Goal: Task Accomplishment & Management: Manage account settings

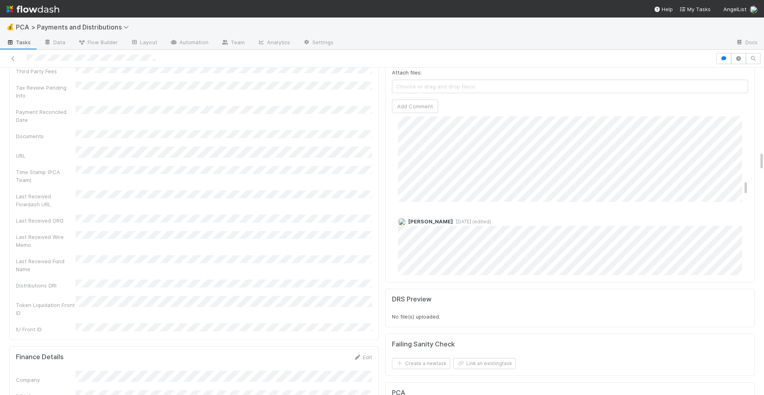
scroll to position [661, 0]
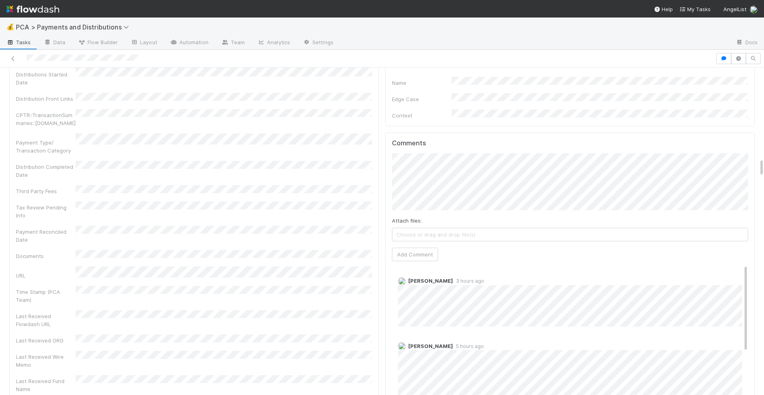
scroll to position [1553, 0]
click at [443, 190] on div "Attach files: Choose or drag and drop file(s) Add Comment" at bounding box center [570, 208] width 356 height 108
click at [408, 249] on button "Add Comment" at bounding box center [415, 256] width 46 height 14
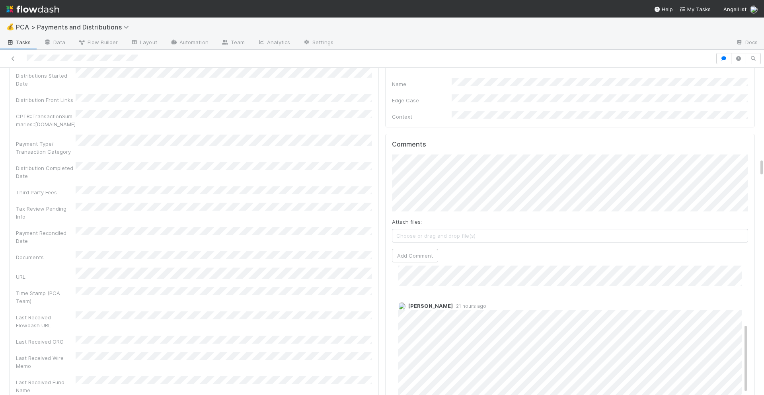
scroll to position [0, 0]
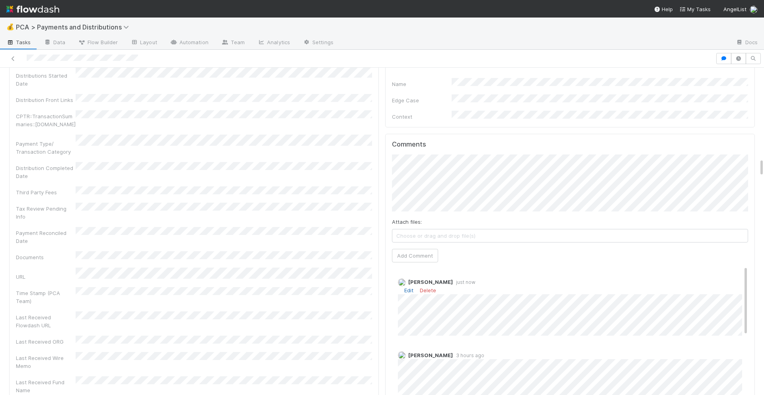
click at [407, 287] on link "Edit" at bounding box center [408, 290] width 9 height 6
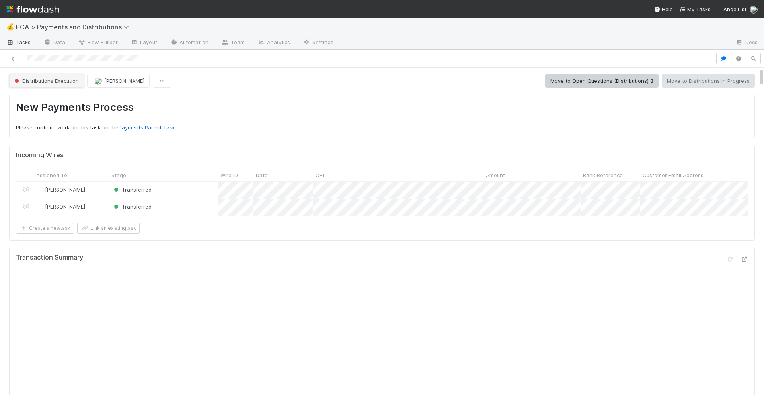
click at [75, 85] on button "Distributions Execution" at bounding box center [46, 81] width 75 height 14
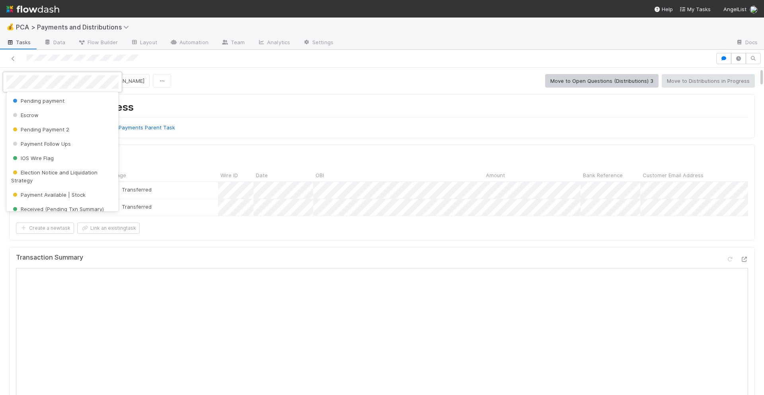
scroll to position [110, 0]
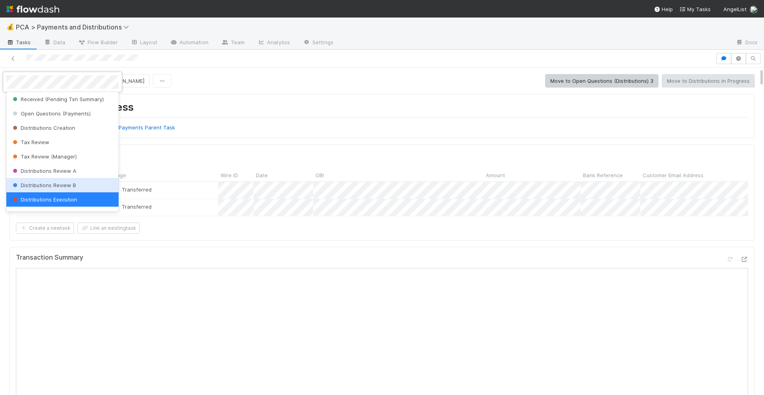
click at [56, 182] on span "Distributions Review B" at bounding box center [43, 185] width 65 height 6
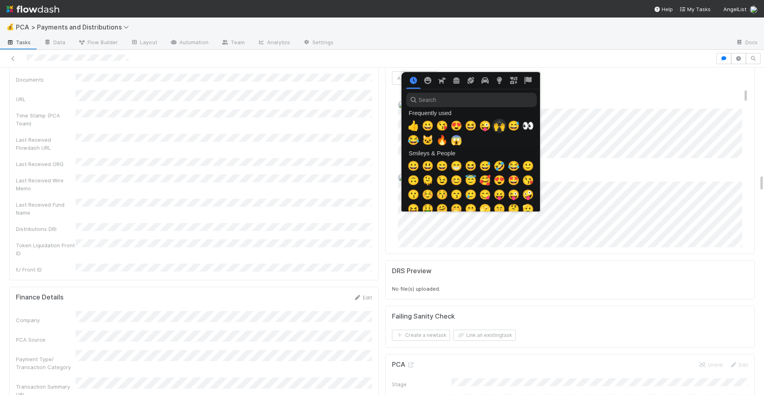
click at [499, 129] on span "🙌" at bounding box center [499, 125] width 12 height 11
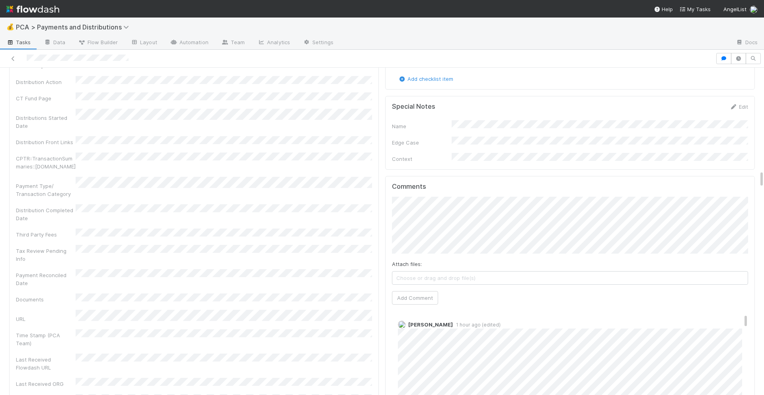
scroll to position [1623, 0]
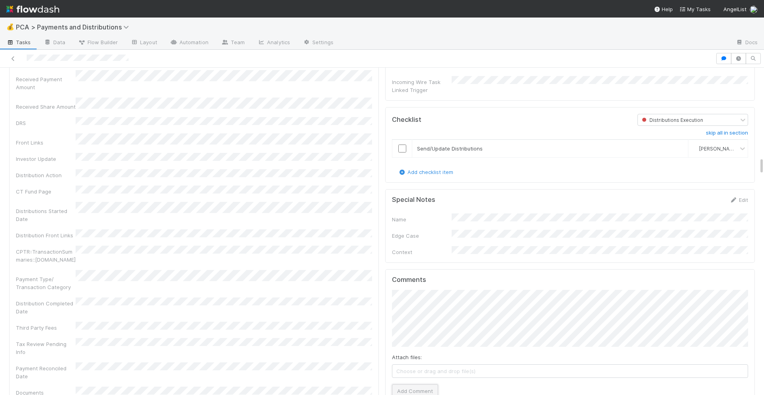
click at [419, 384] on button "Add Comment" at bounding box center [415, 391] width 46 height 14
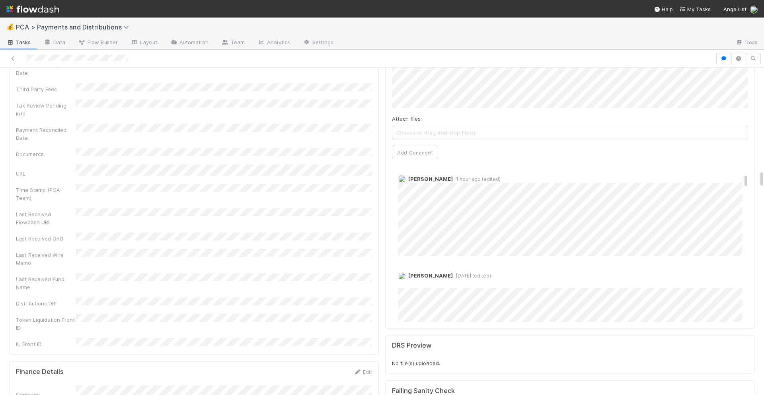
scroll to position [1869, 0]
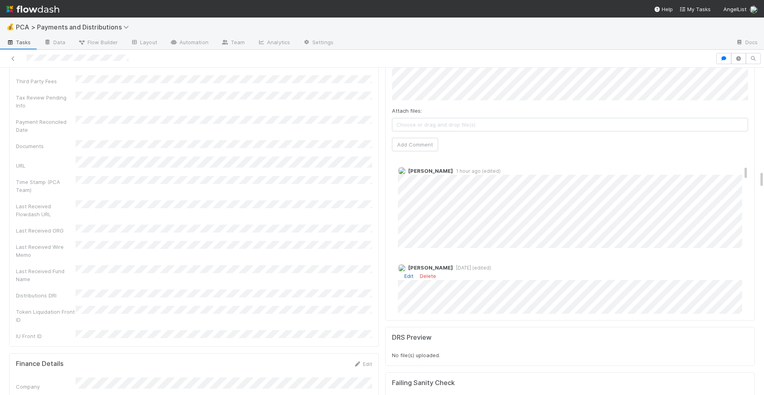
click at [411, 272] on link "Edit" at bounding box center [408, 275] width 9 height 6
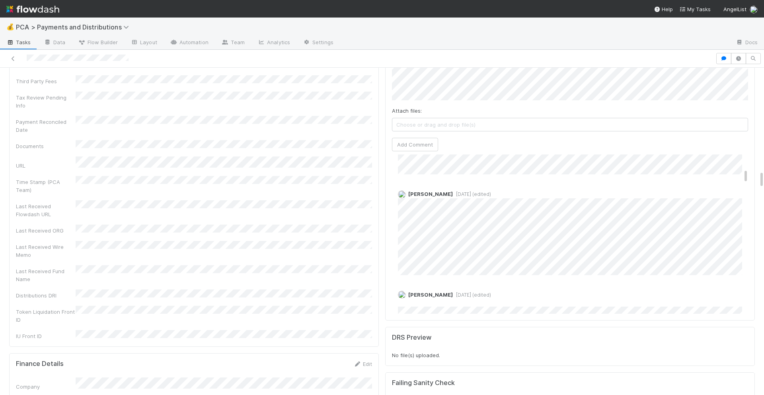
scroll to position [338, 0]
click at [529, 296] on div "Comments Attach files: Choose or drag and drop file(s) Add Comment Cierra Catar…" at bounding box center [569, 172] width 369 height 298
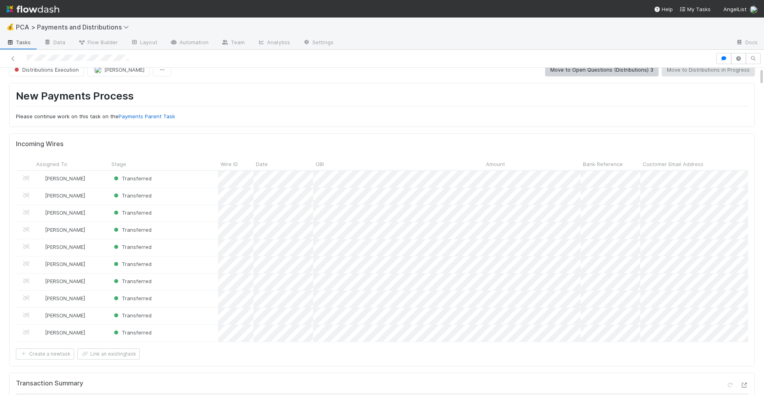
scroll to position [0, 0]
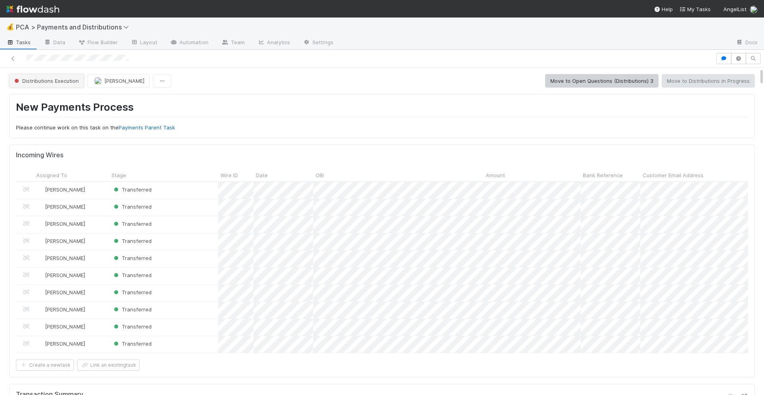
click at [60, 78] on span "Distributions Execution" at bounding box center [46, 81] width 66 height 6
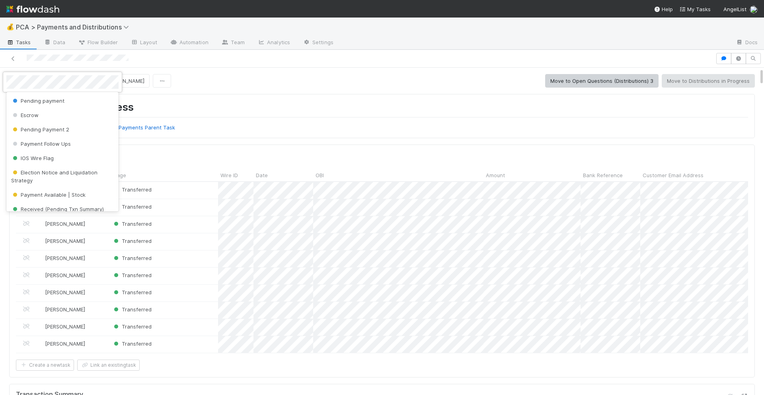
scroll to position [110, 0]
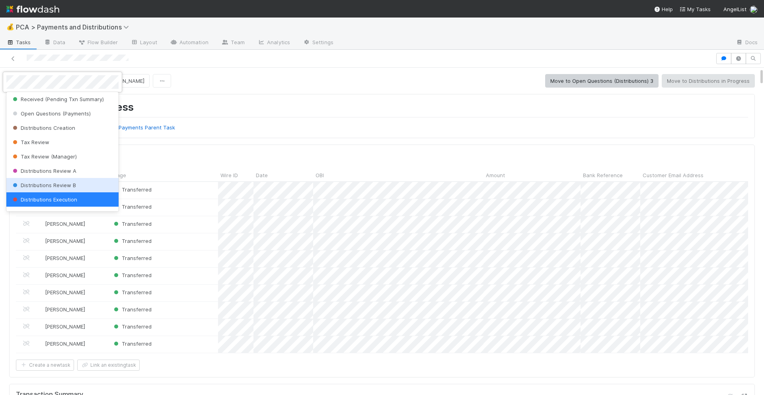
click at [46, 181] on div "Distributions Review B" at bounding box center [62, 185] width 112 height 14
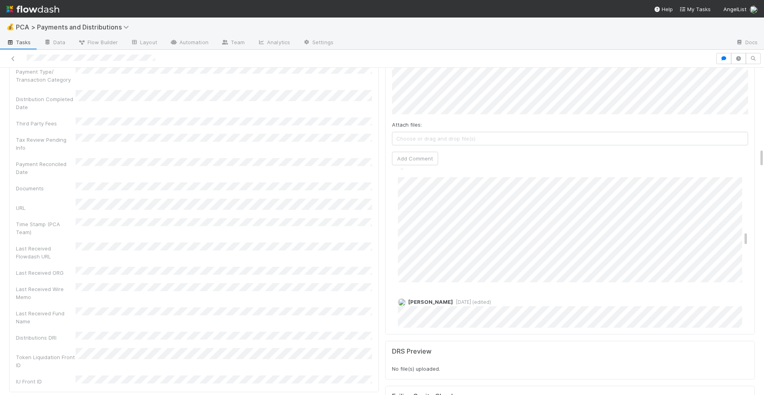
scroll to position [631, 0]
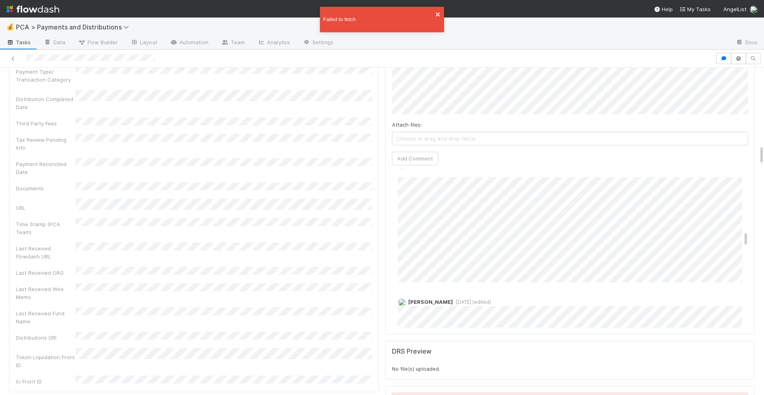
click at [439, 16] on icon "close" at bounding box center [438, 14] width 6 height 6
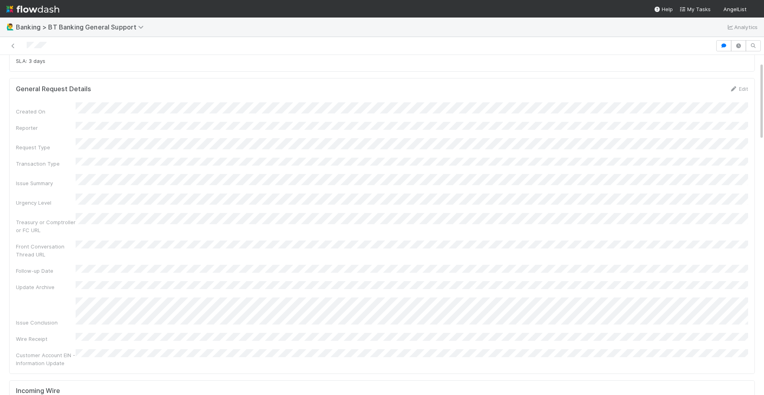
scroll to position [31, 0]
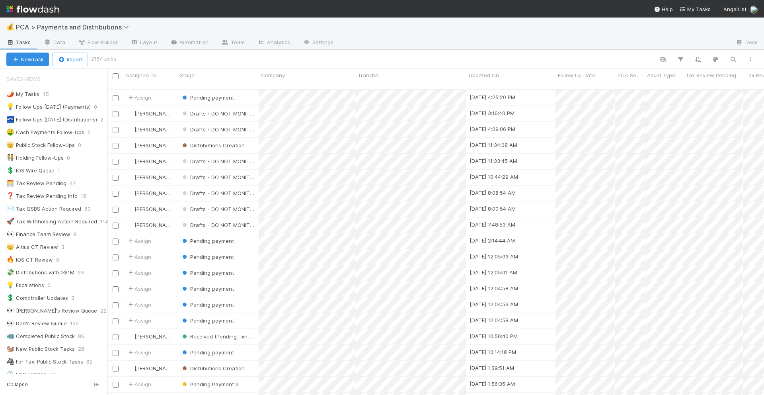
click at [732, 53] on div "New Task Import 2187 tasks" at bounding box center [382, 59] width 764 height 19
click at [732, 58] on icon "button" at bounding box center [733, 59] width 8 height 7
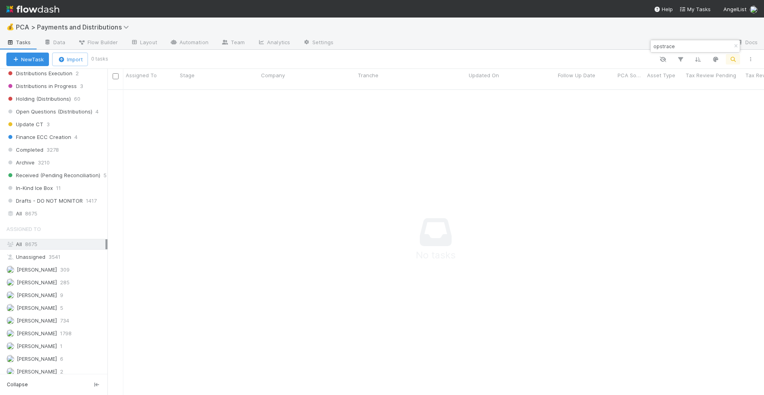
scroll to position [616, 0]
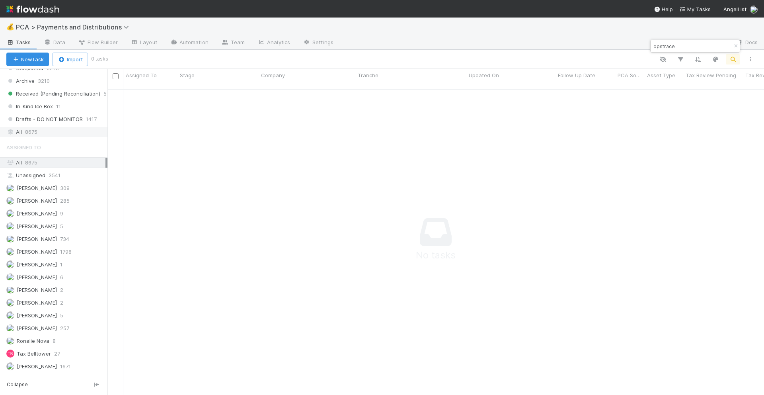
type input "opstrace"
click at [48, 134] on div "All 8675" at bounding box center [55, 132] width 99 height 10
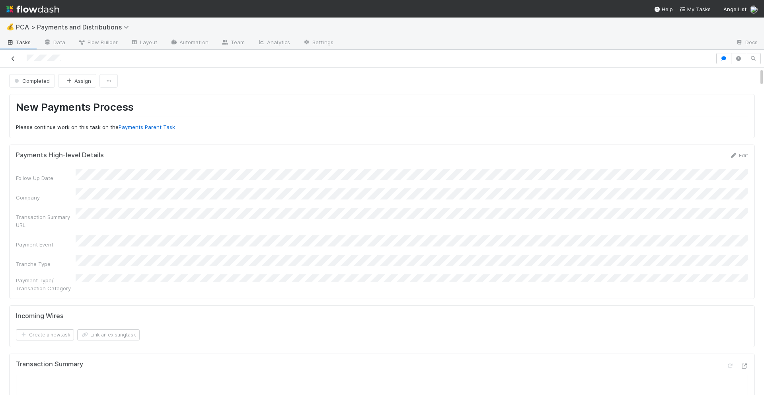
click at [15, 57] on icon at bounding box center [13, 58] width 8 height 5
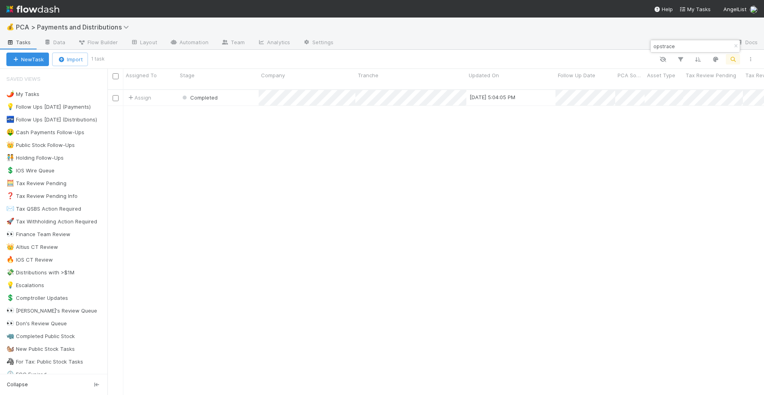
scroll to position [312, 656]
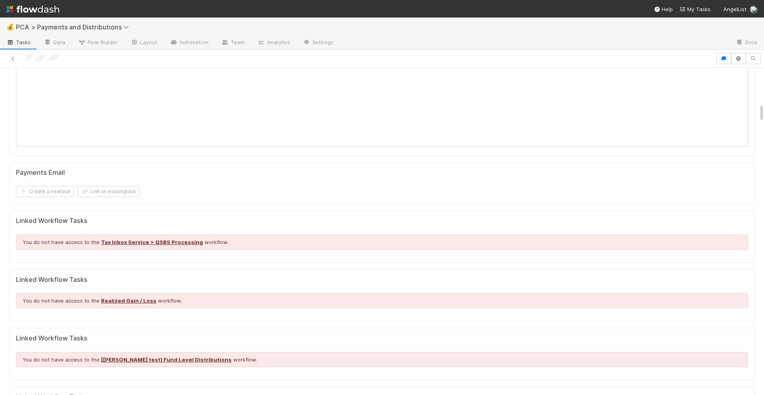
scroll to position [625, 0]
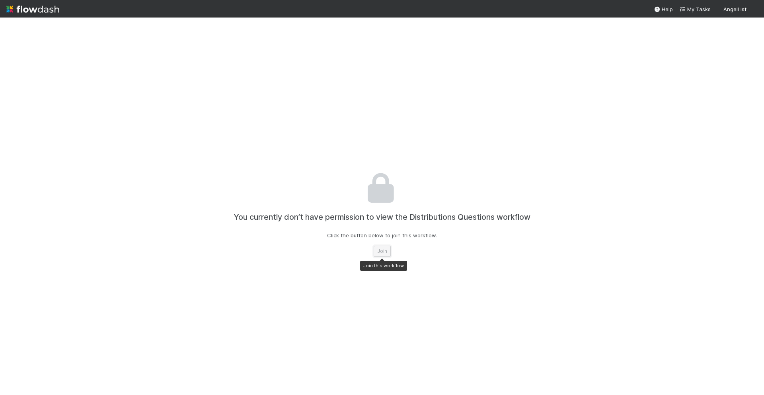
click at [382, 249] on button "Join" at bounding box center [381, 250] width 17 height 11
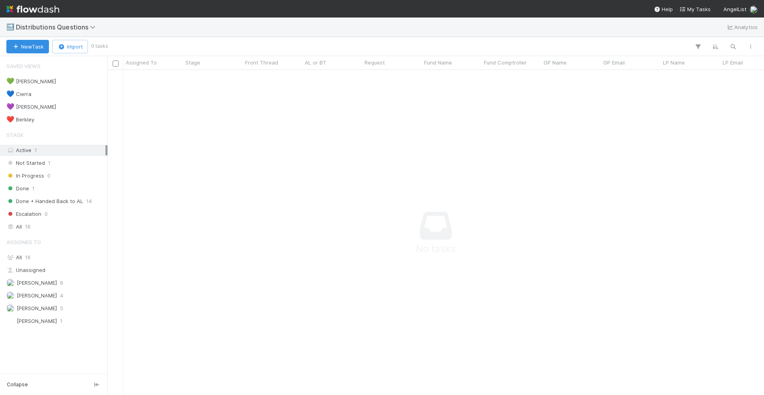
scroll to position [325, 656]
click at [28, 93] on div "💙 Cierra" at bounding box center [18, 94] width 25 height 10
click at [45, 96] on div "💙 Cierra 1" at bounding box center [55, 94] width 99 height 10
click at [32, 155] on div "Active 1" at bounding box center [55, 150] width 99 height 10
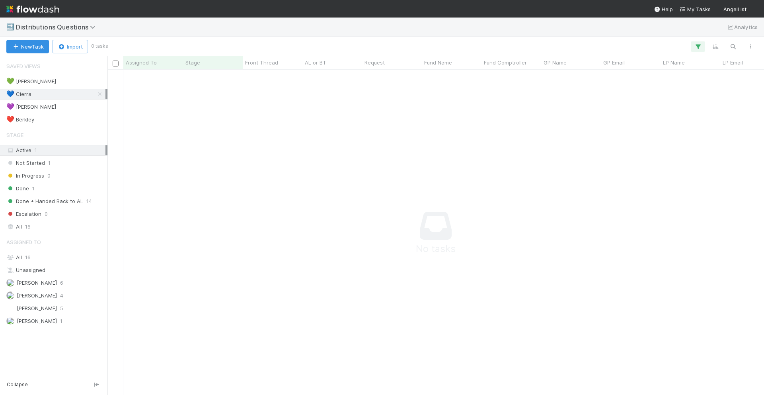
scroll to position [325, 656]
click at [701, 44] on icon "button" at bounding box center [698, 46] width 8 height 7
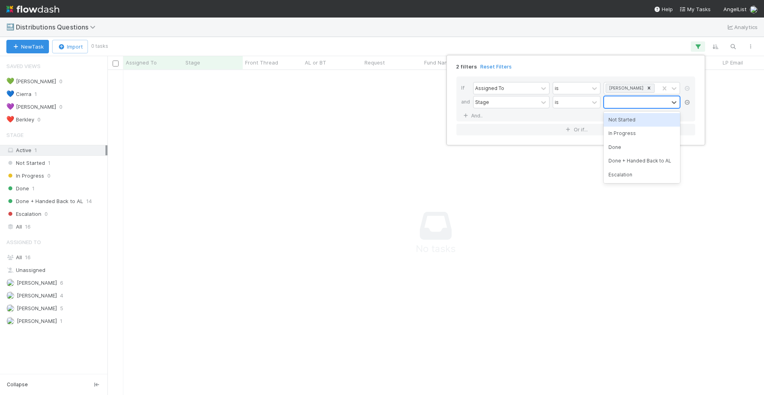
scroll to position [325, 656]
click at [688, 104] on icon at bounding box center [687, 102] width 8 height 5
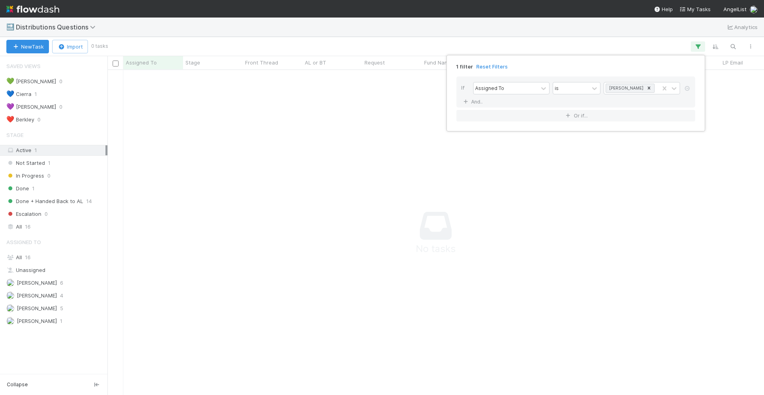
click at [726, 95] on div "1 filter Reset Filters If Assigned To is Cierra Catarino And.. Or if..." at bounding box center [382, 197] width 764 height 395
click at [451, 157] on div "1 filter Reset Filters If Assigned To is Cierra Catarino And.. Or if..." at bounding box center [382, 197] width 764 height 395
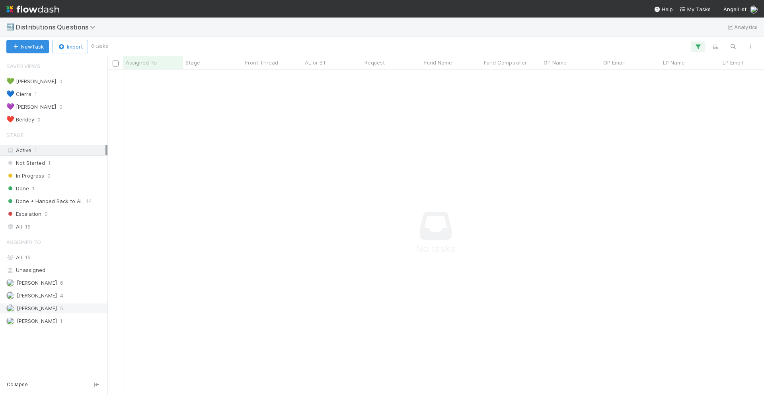
click at [29, 303] on span "[PERSON_NAME]" at bounding box center [31, 308] width 51 height 10
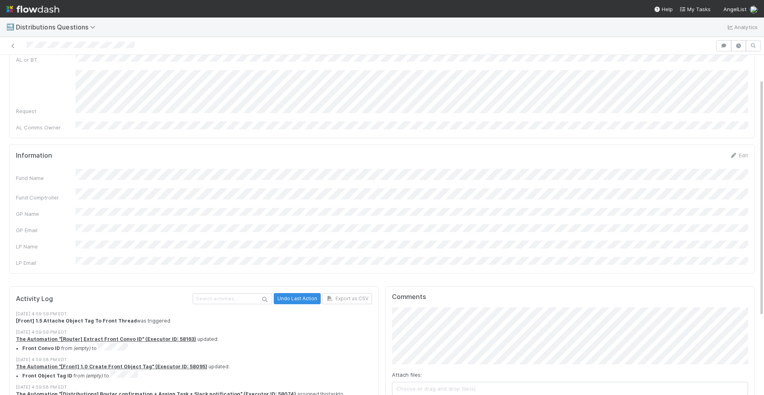
scroll to position [101, 0]
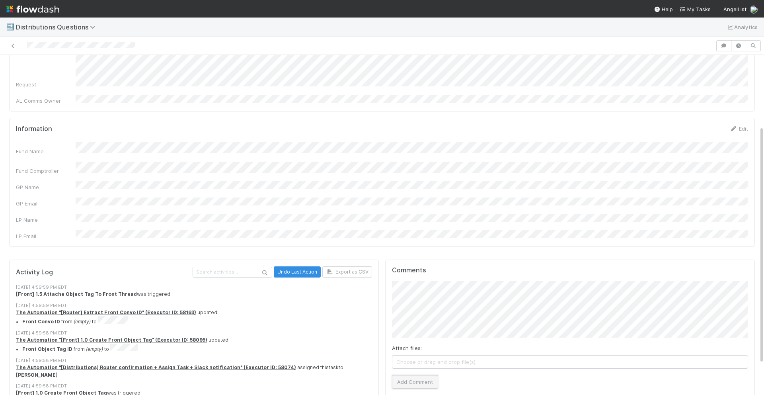
click at [420, 375] on button "Add Comment" at bounding box center [415, 382] width 46 height 14
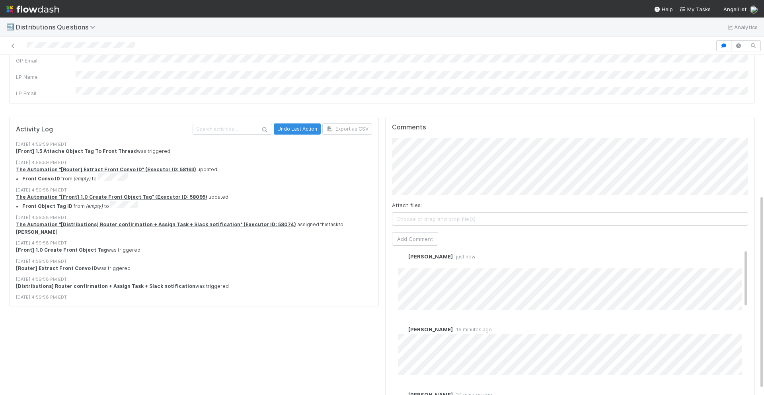
scroll to position [0, 0]
click at [413, 270] on link "Edit" at bounding box center [408, 273] width 9 height 6
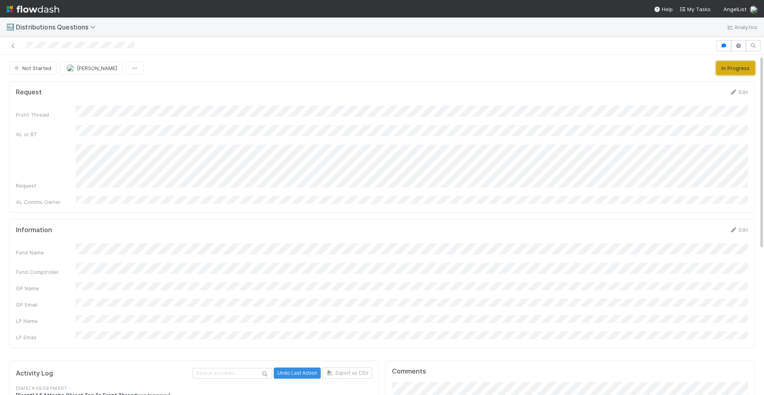
click at [721, 68] on button "In Progress" at bounding box center [735, 68] width 39 height 14
click at [627, 70] on button "Finish" at bounding box center [625, 68] width 25 height 14
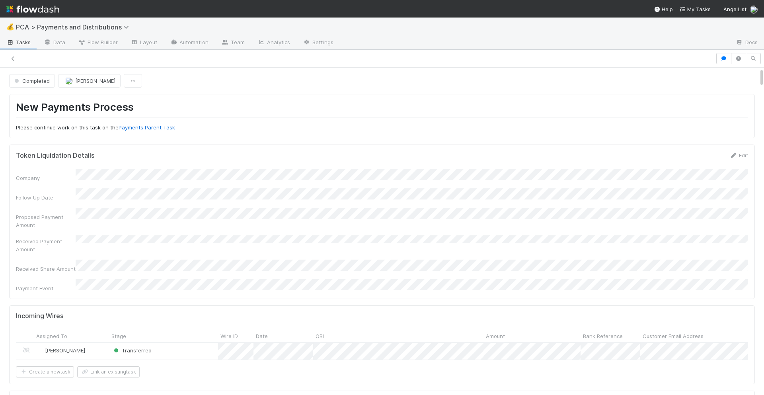
scroll to position [631, 0]
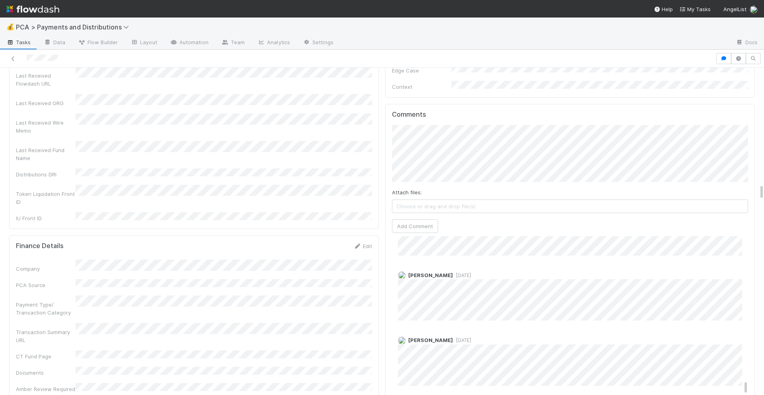
scroll to position [2168, 0]
click at [11, 56] on icon at bounding box center [13, 58] width 8 height 5
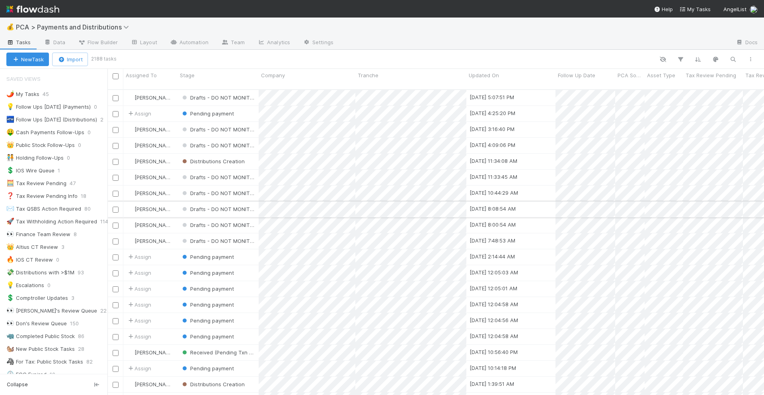
scroll to position [312, 656]
click at [731, 62] on icon "button" at bounding box center [733, 59] width 8 height 7
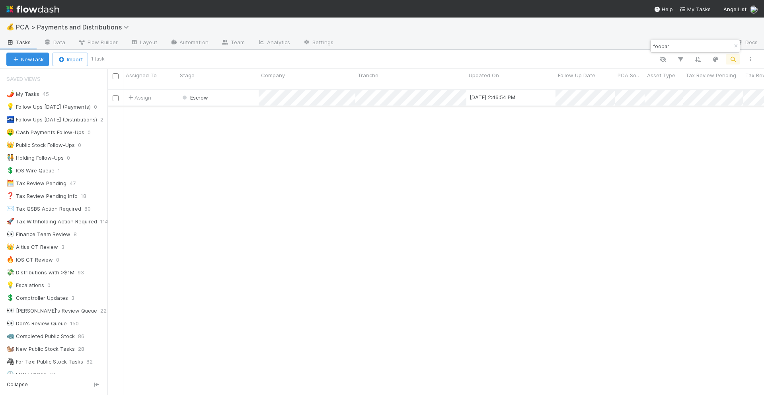
type input "foobar"
click at [228, 91] on div "Escrow" at bounding box center [217, 98] width 81 height 16
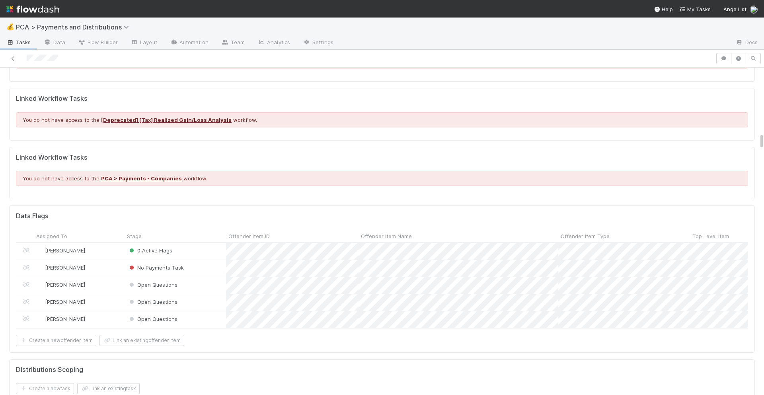
scroll to position [1257, 0]
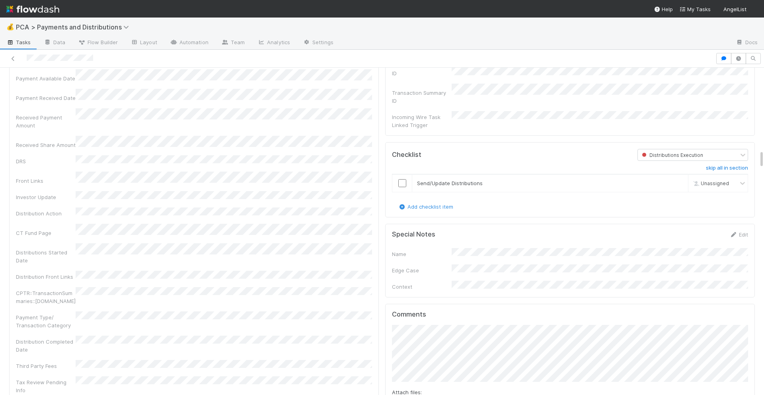
scroll to position [1594, 0]
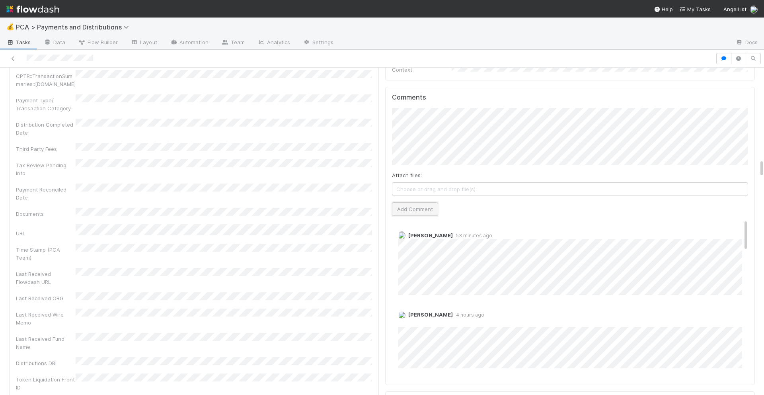
click at [417, 202] on button "Add Comment" at bounding box center [415, 209] width 46 height 14
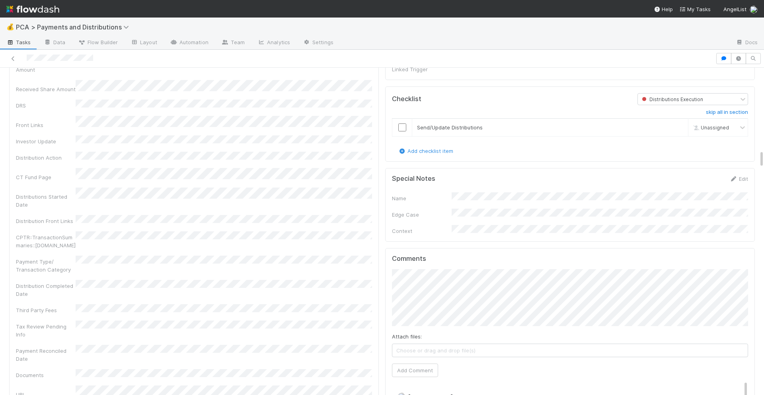
scroll to position [1353, 0]
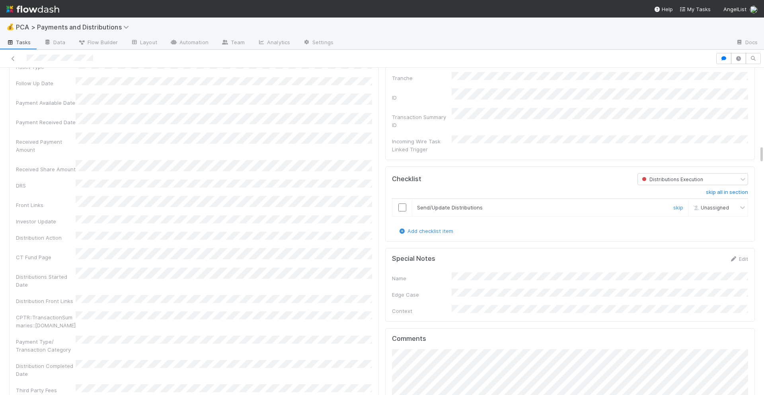
click at [400, 203] on input "checkbox" at bounding box center [402, 207] width 8 height 8
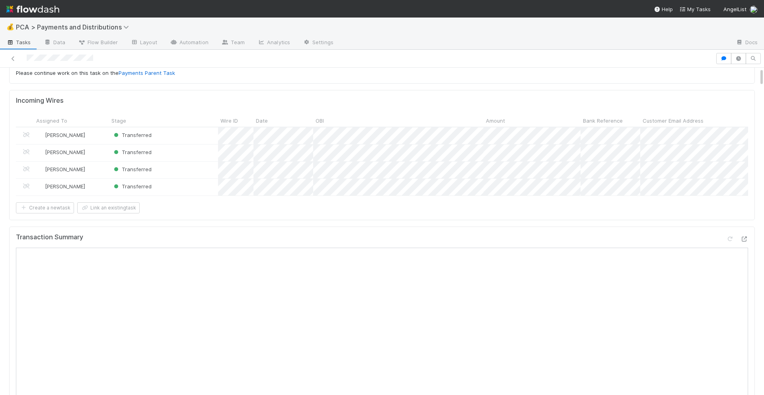
scroll to position [0, 0]
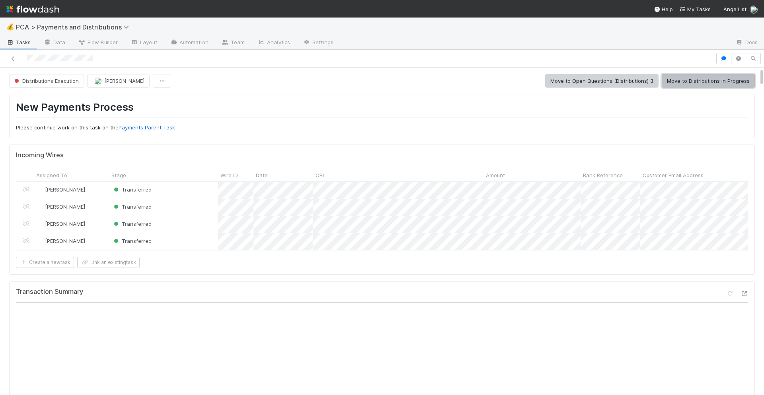
click at [705, 84] on button "Move to Distributions in Progress" at bounding box center [707, 81] width 93 height 14
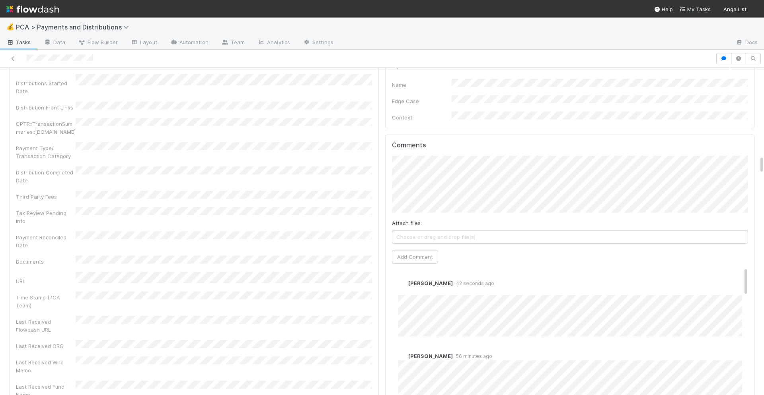
scroll to position [1556, 0]
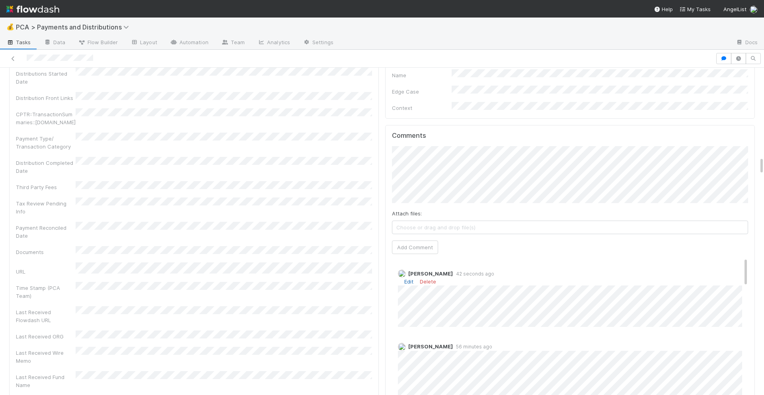
click at [405, 278] on link "Edit" at bounding box center [408, 281] width 9 height 6
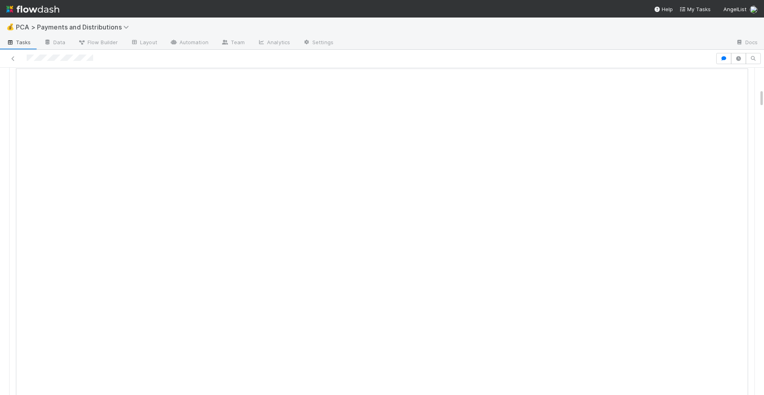
scroll to position [0, 0]
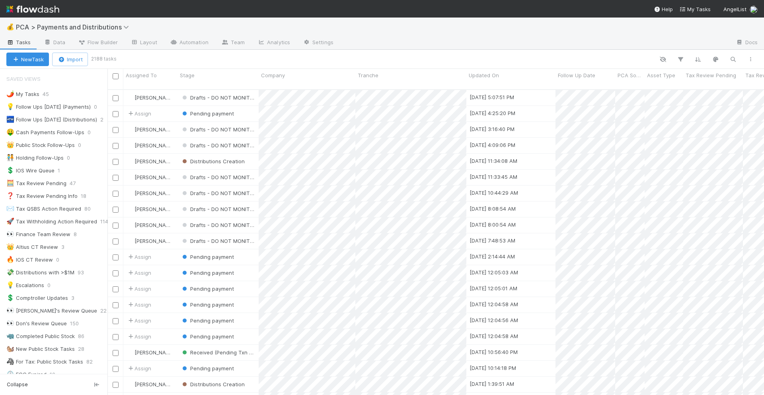
scroll to position [312, 656]
click at [729, 54] on button "button" at bounding box center [732, 59] width 14 height 10
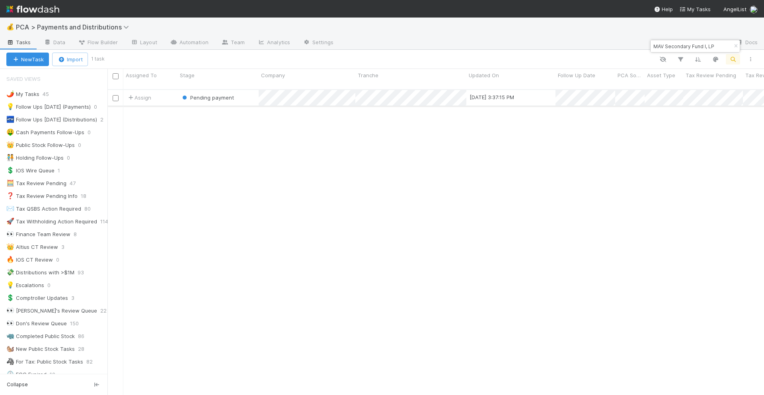
type input "MAV Secondary Fund I, LP"
click at [250, 94] on div "Pending payment" at bounding box center [217, 98] width 81 height 16
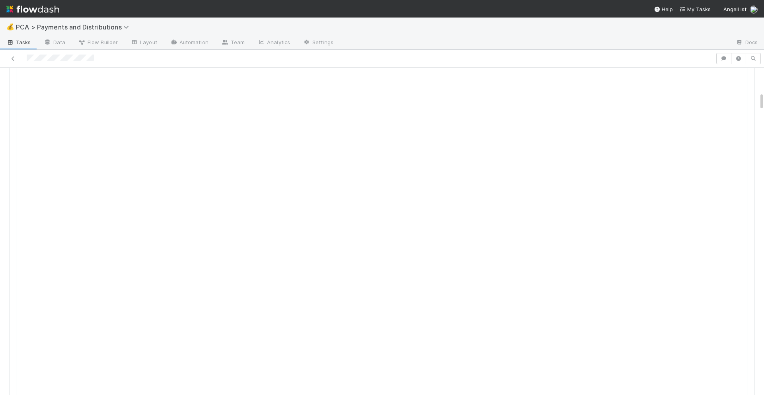
scroll to position [424, 0]
click at [14, 59] on icon at bounding box center [13, 58] width 8 height 5
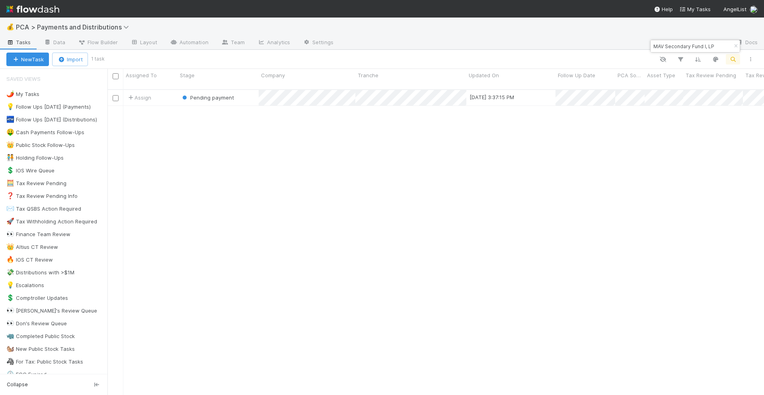
scroll to position [312, 656]
click at [688, 42] on input "MAV Secondary Fund I, LP" at bounding box center [691, 46] width 80 height 10
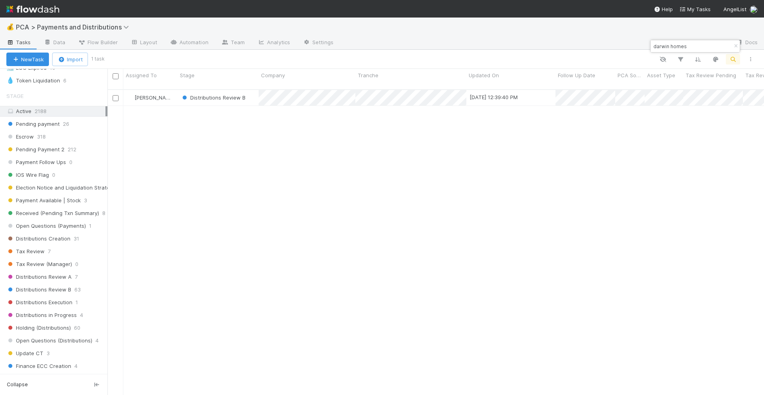
scroll to position [307, 0]
type input "darwin homes"
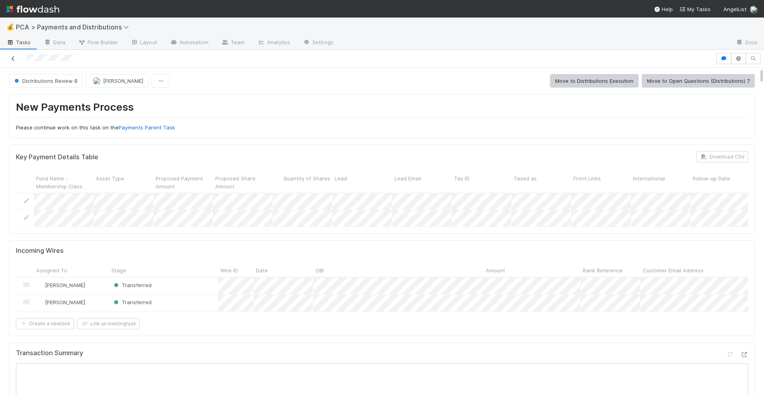
click at [13, 59] on icon at bounding box center [13, 58] width 8 height 5
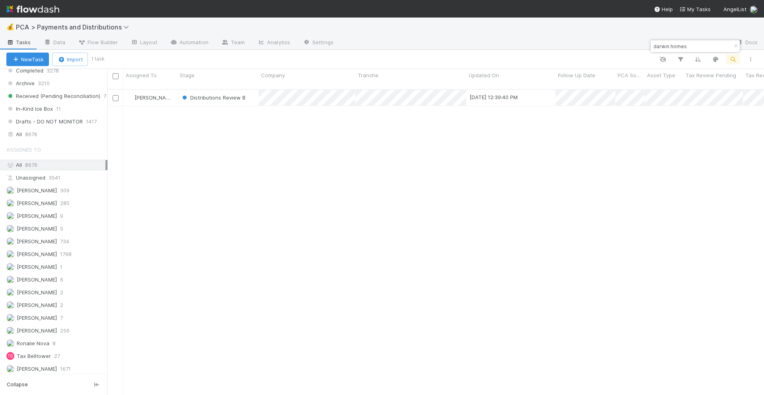
scroll to position [616, 0]
click at [34, 130] on span "8676" at bounding box center [31, 132] width 12 height 10
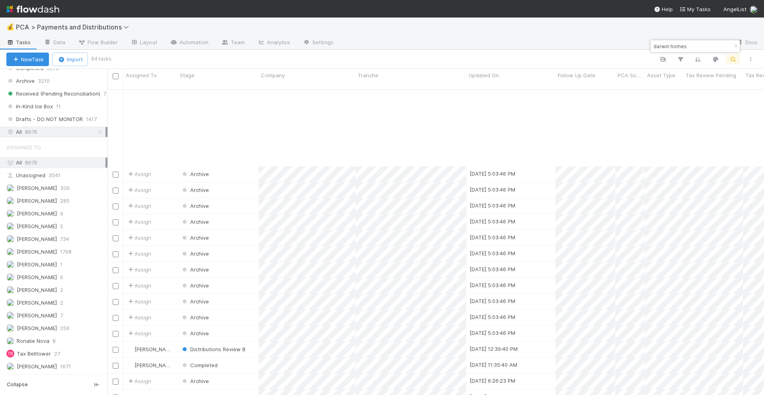
scroll to position [707, 0]
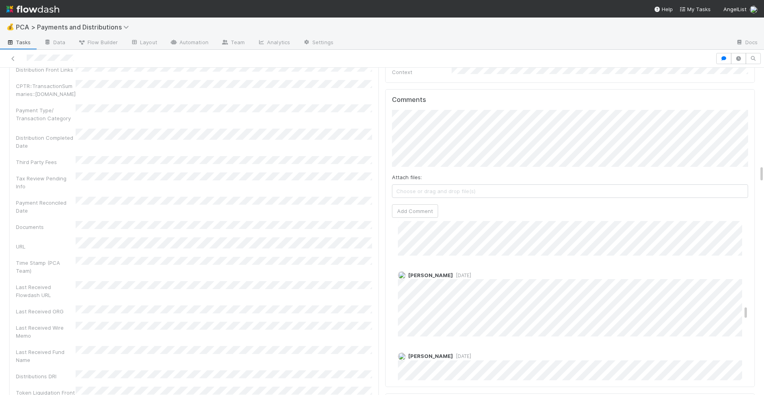
scroll to position [1159, 0]
